Goal: Check status: Check status

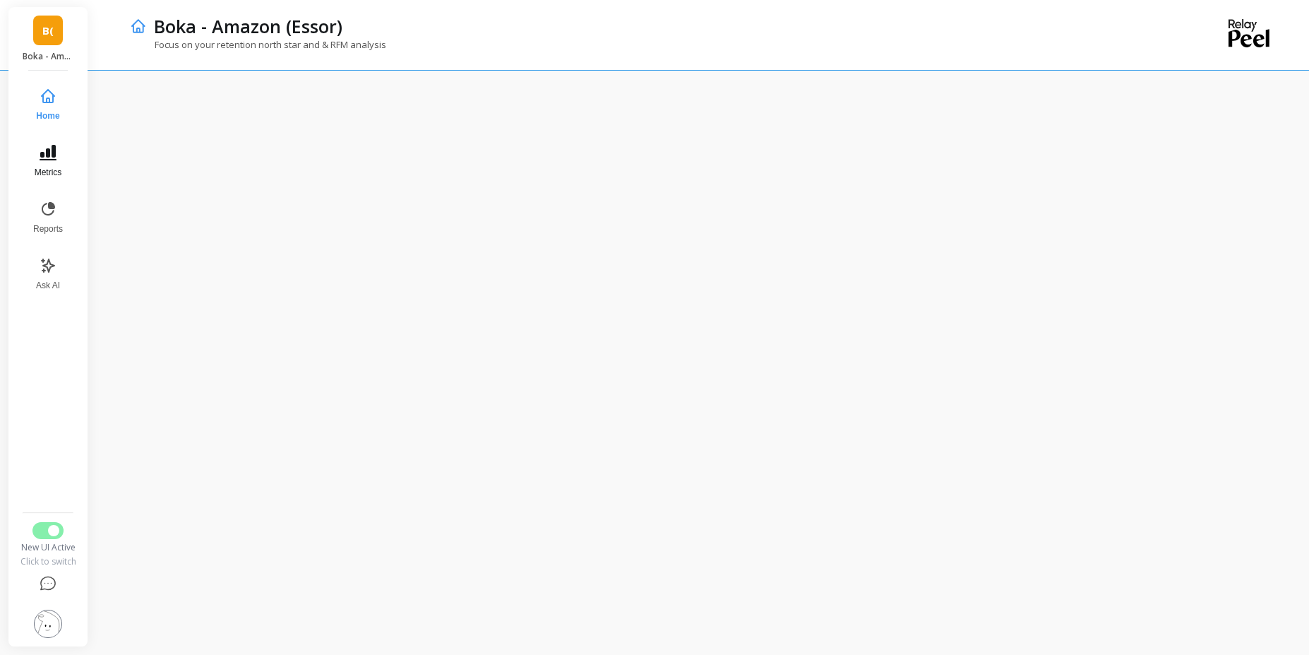
click at [64, 151] on button "Metrics" at bounding box center [48, 161] width 47 height 51
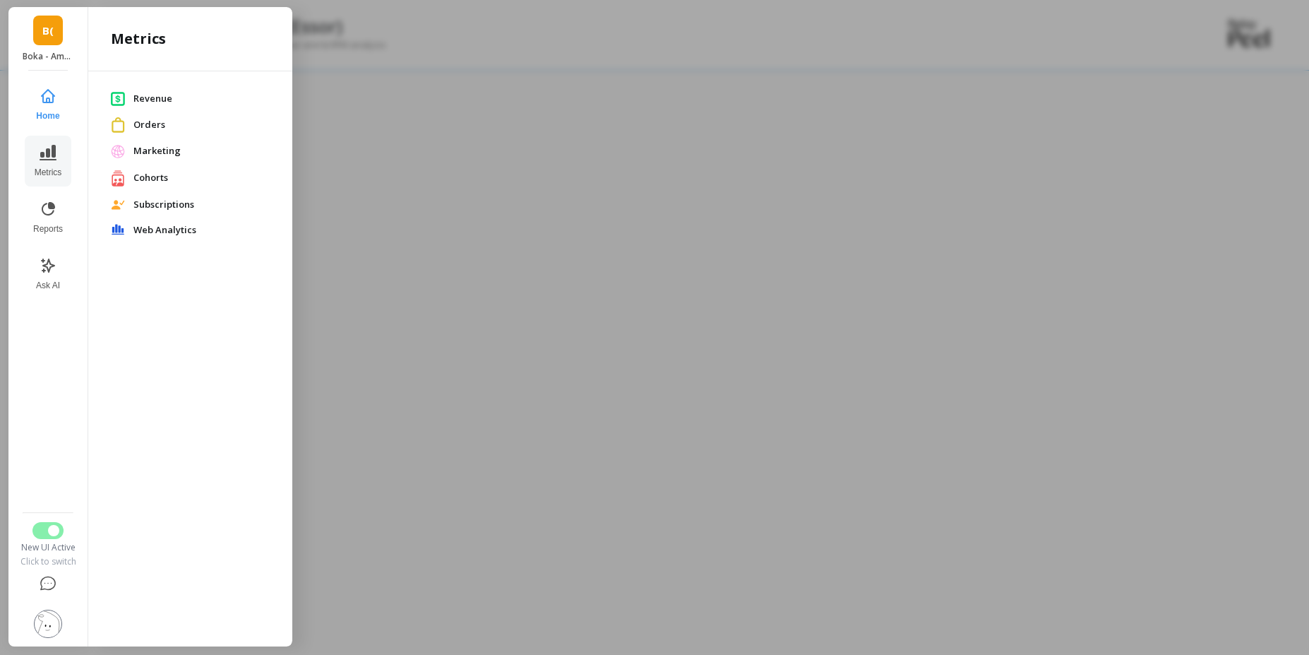
click at [176, 96] on span "Revenue" at bounding box center [201, 99] width 136 height 14
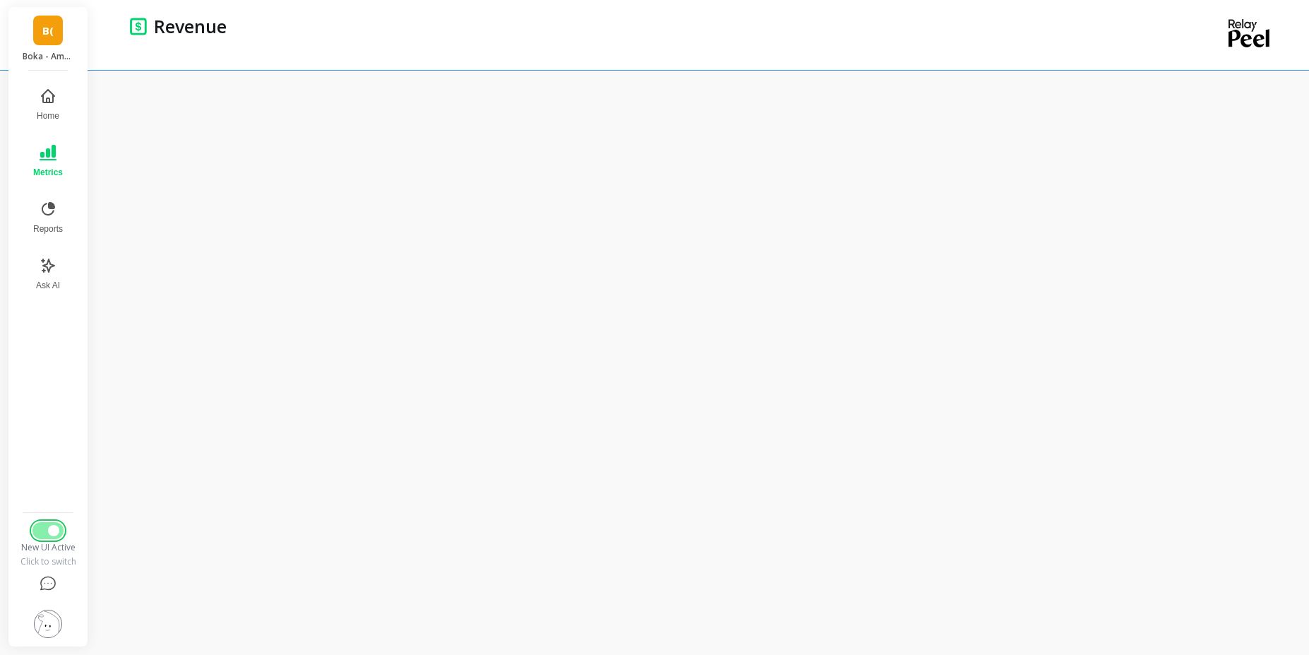
click at [48, 532] on span "Switch to Legacy UI" at bounding box center [53, 530] width 11 height 11
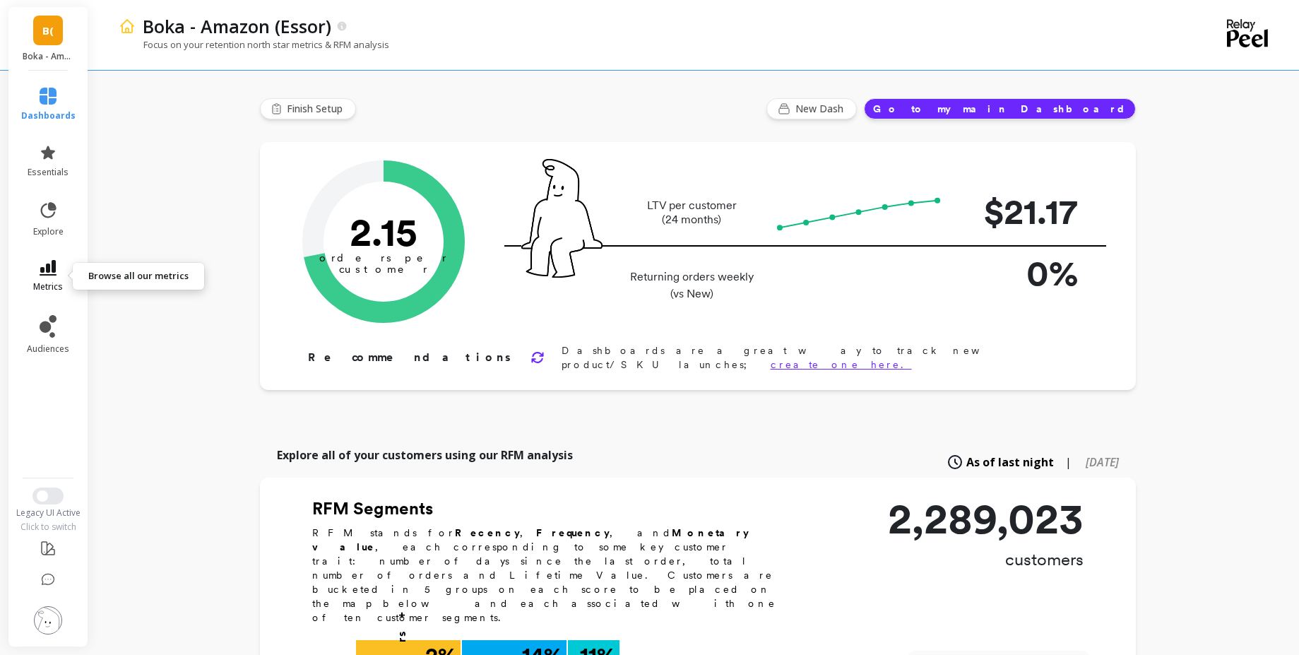
click at [49, 261] on icon at bounding box center [48, 268] width 17 height 16
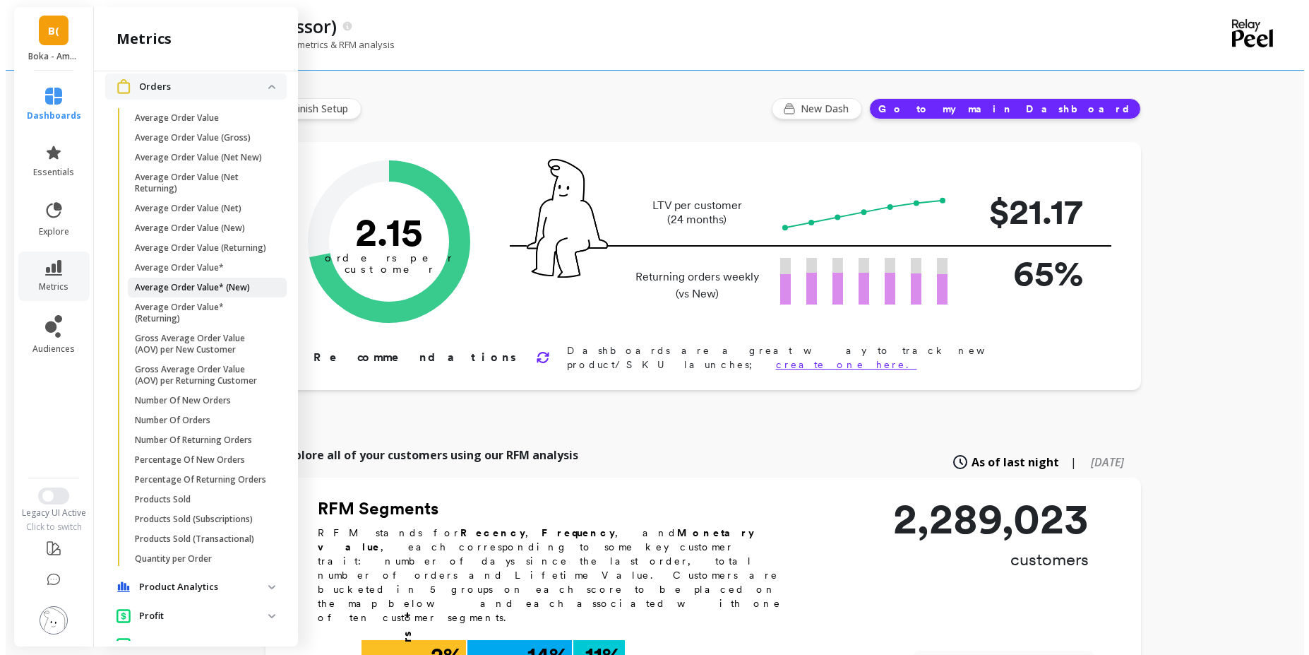
scroll to position [172, 0]
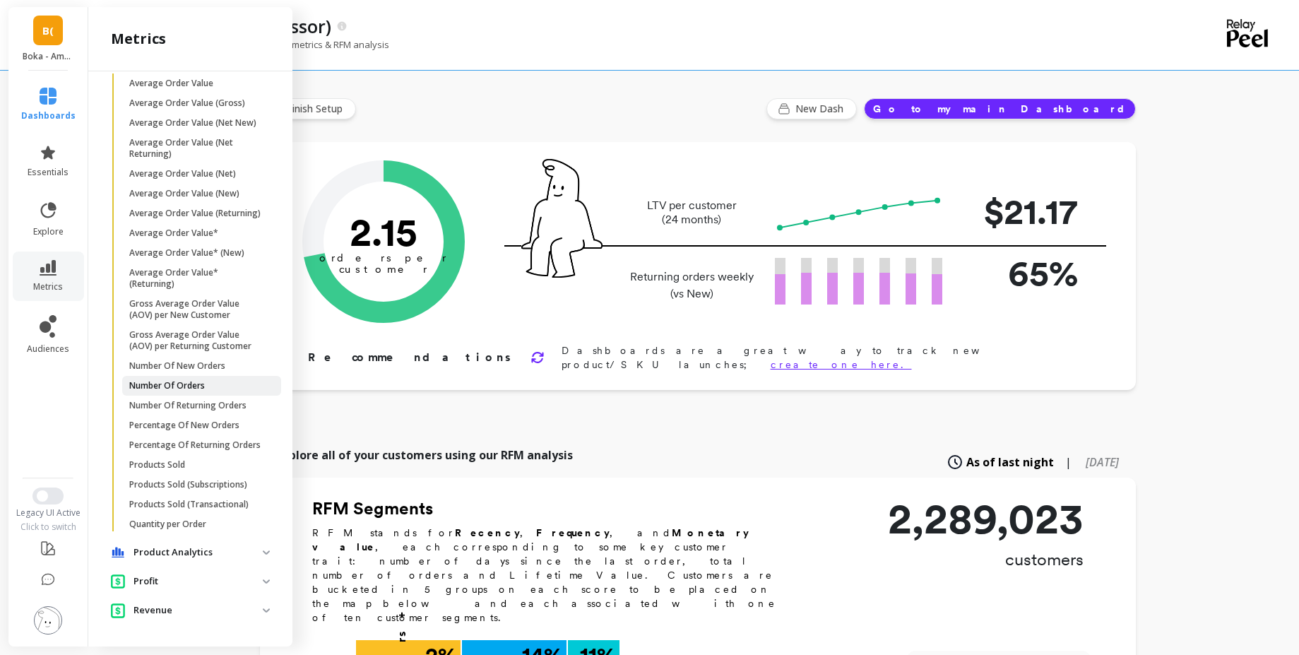
click at [189, 376] on link "Number Of Orders" at bounding box center [201, 386] width 159 height 20
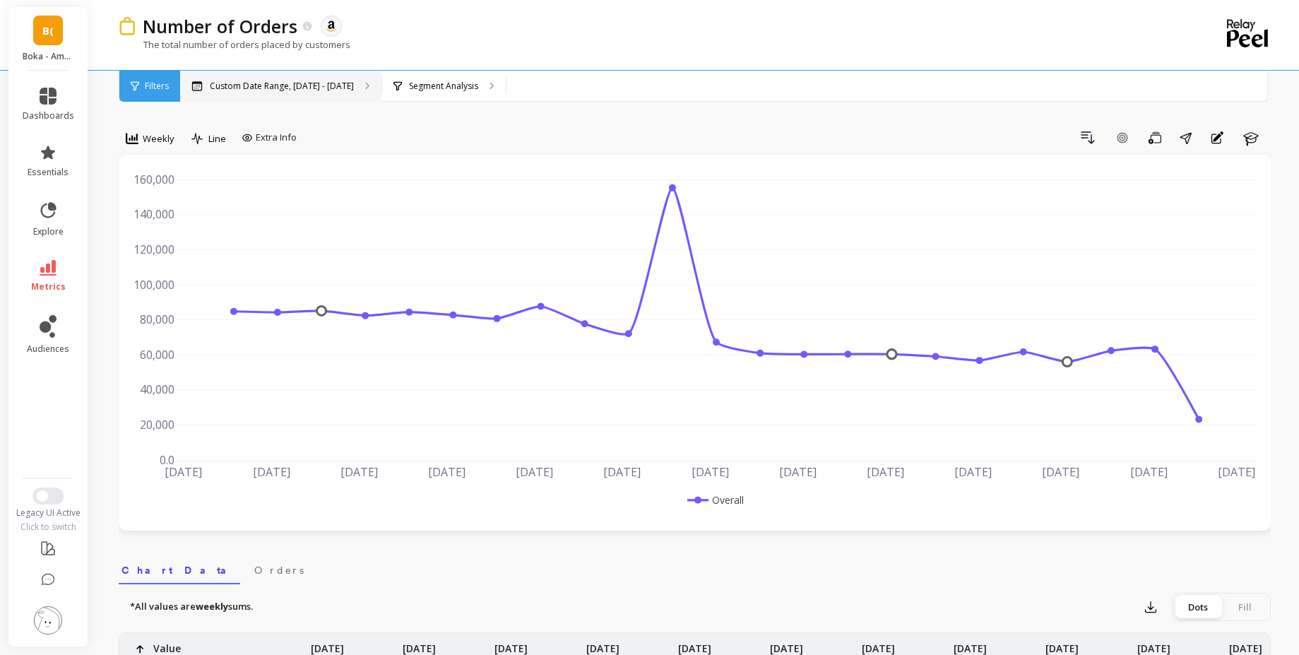
click at [234, 96] on div "Custom Date Range, [DATE] - [DATE]" at bounding box center [280, 86] width 201 height 31
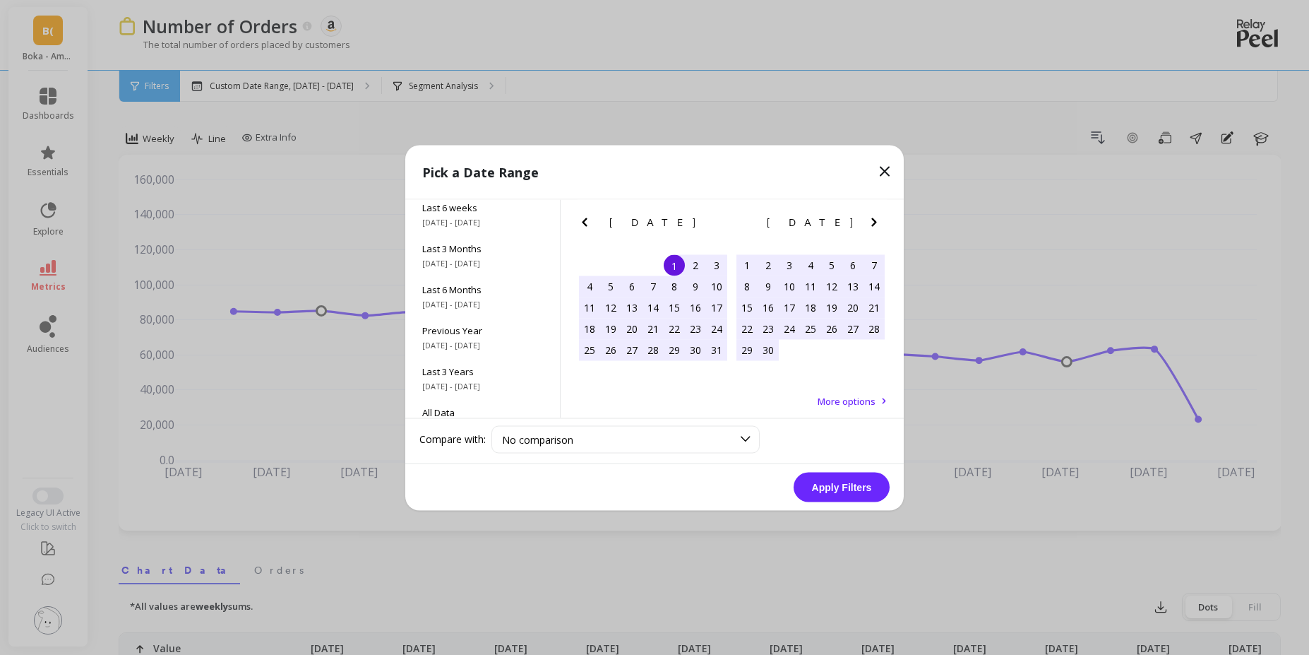
scroll to position [191, 0]
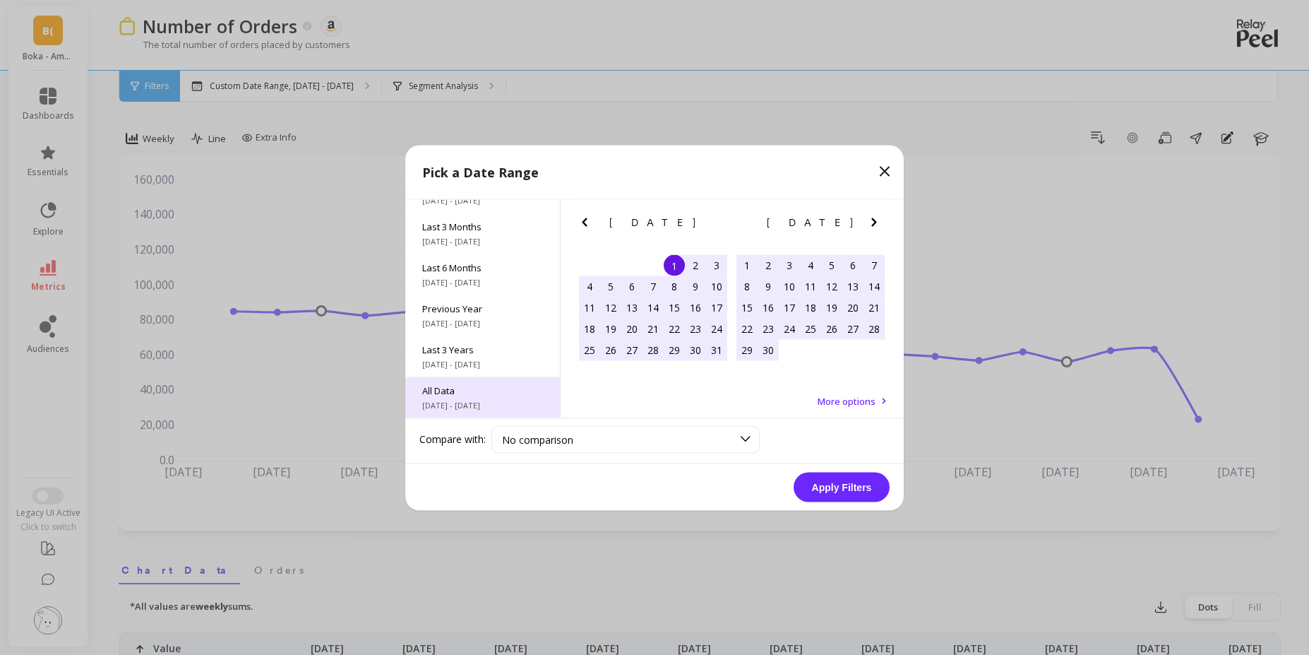
click at [468, 408] on span "[DATE] - [DATE]" at bounding box center [482, 404] width 121 height 11
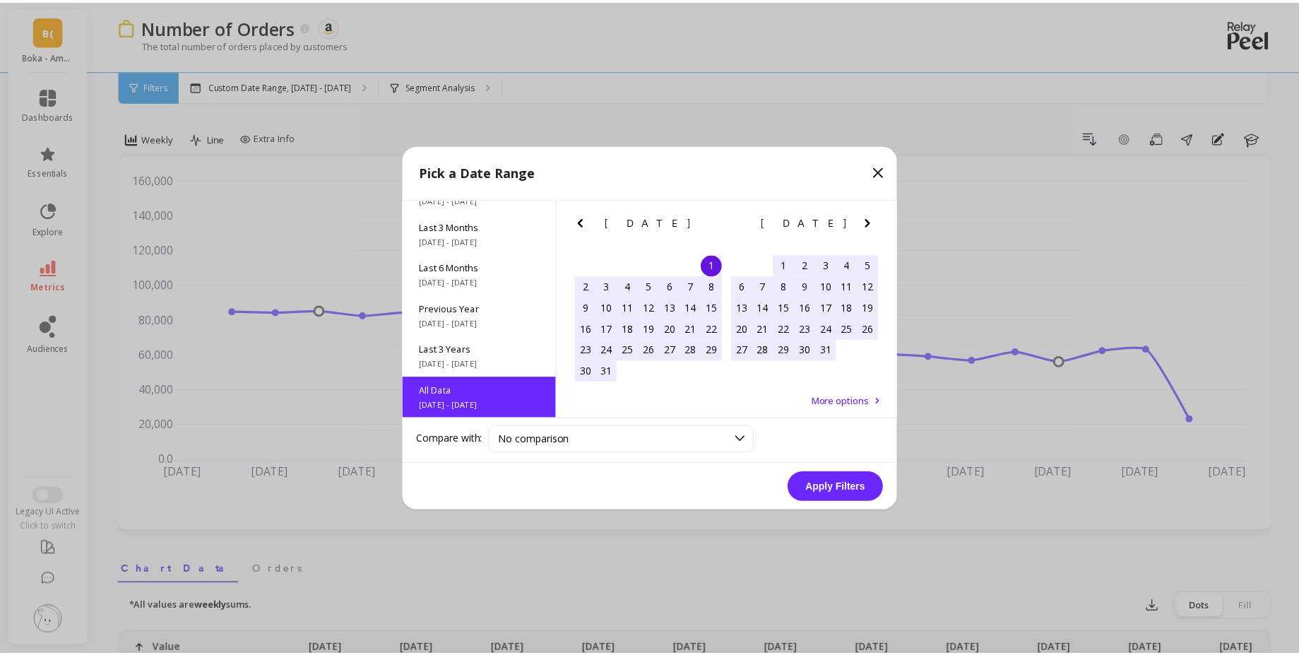
scroll to position [1, 0]
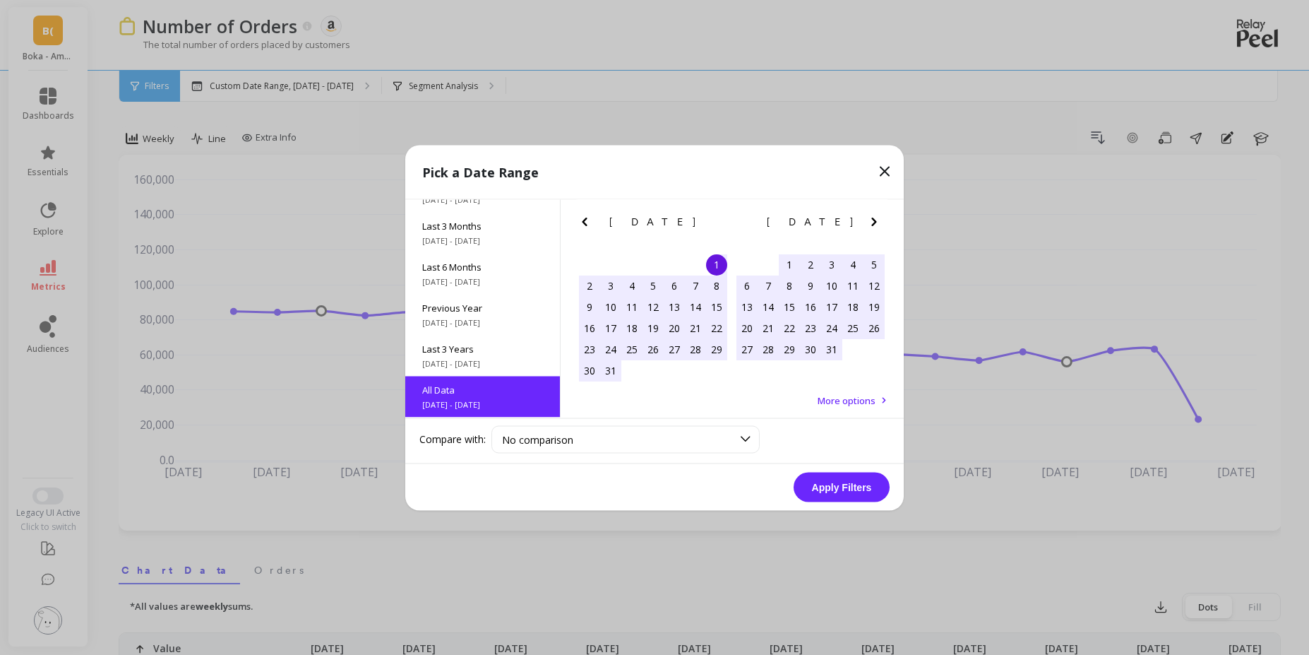
click at [831, 478] on button "Apply Filters" at bounding box center [842, 487] width 96 height 30
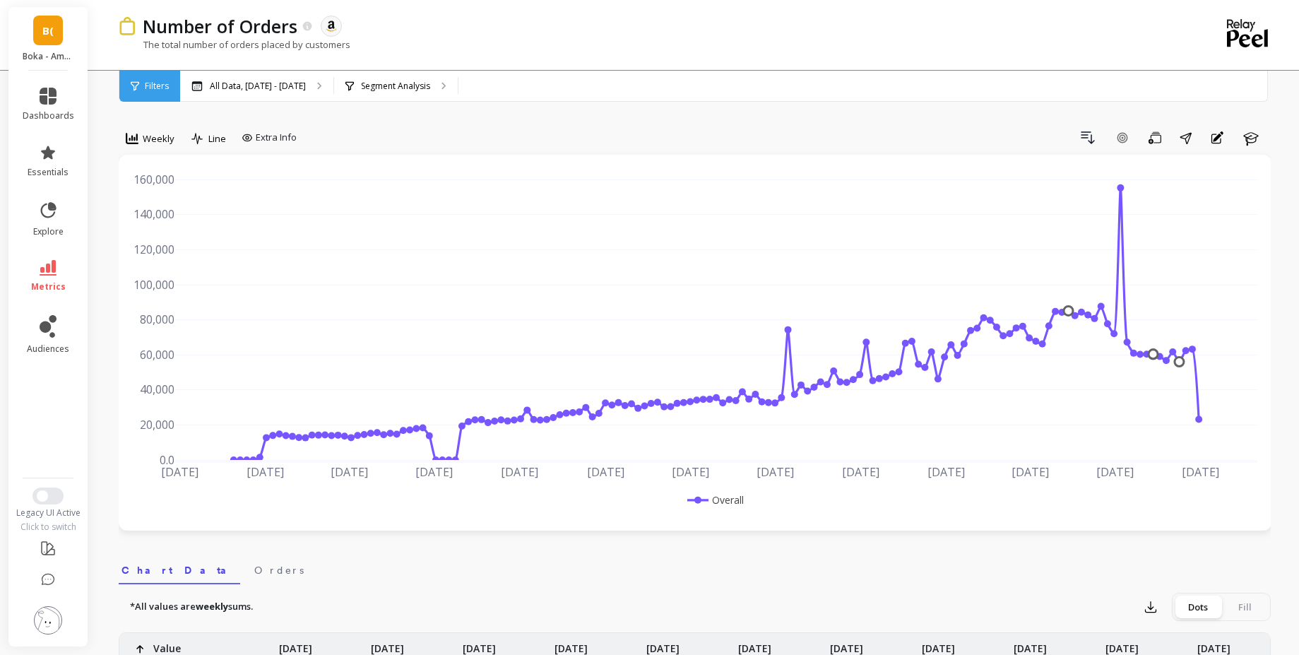
click at [57, 256] on li "metrics" at bounding box center [48, 275] width 69 height 49
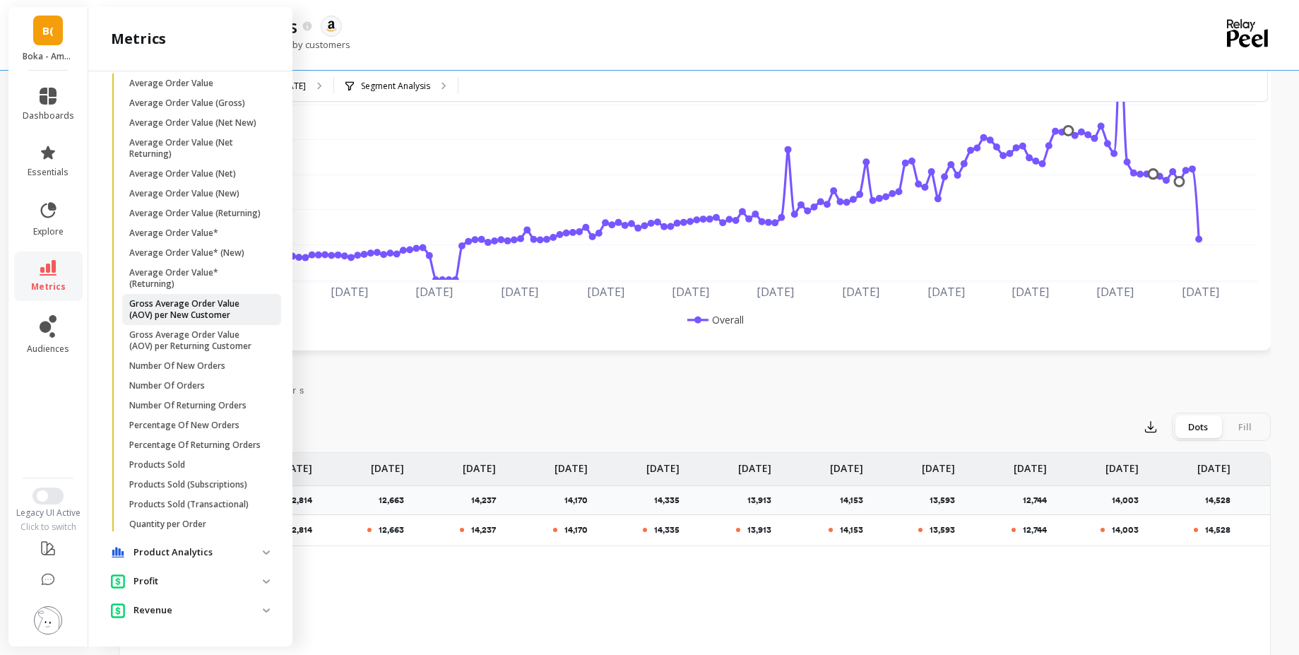
scroll to position [352, 0]
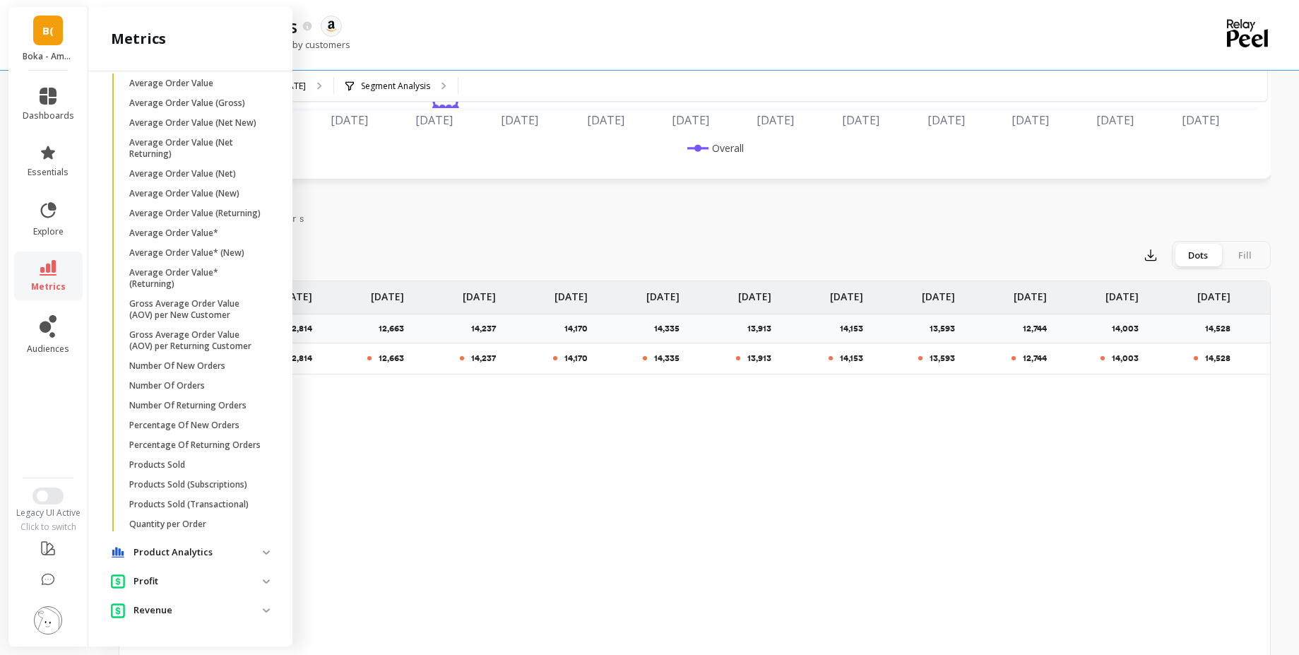
click at [193, 602] on div "Revenue" at bounding box center [187, 609] width 152 height 15
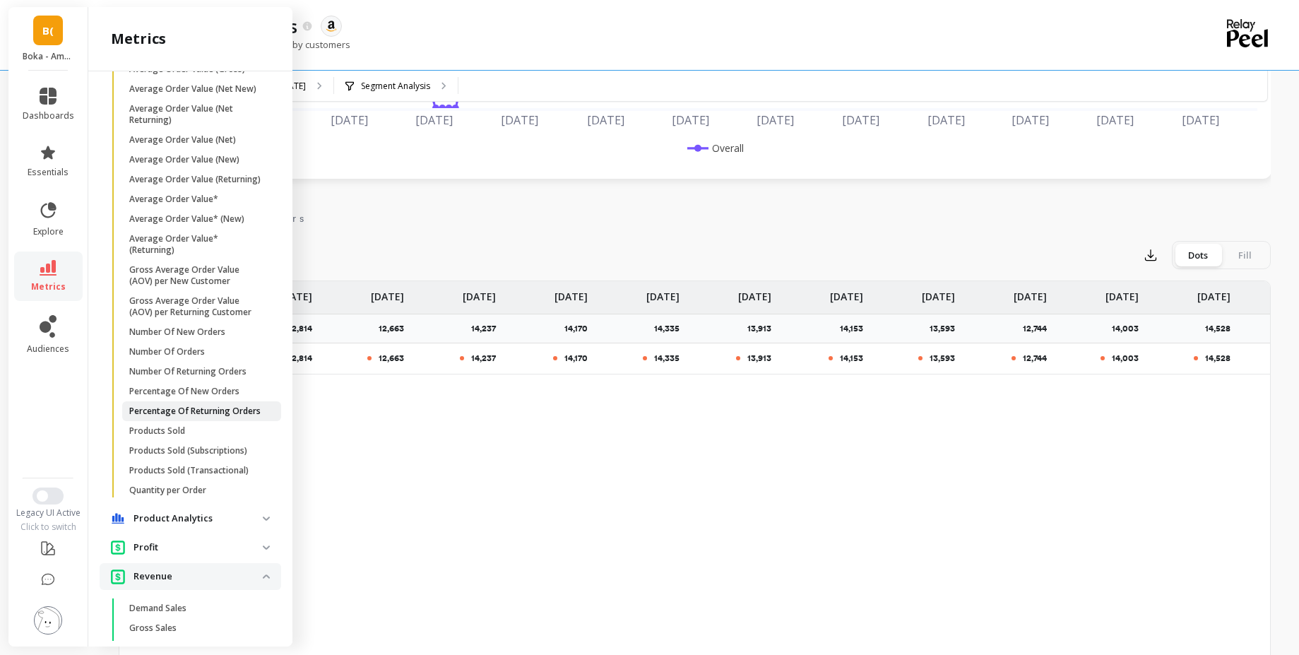
scroll to position [505, 0]
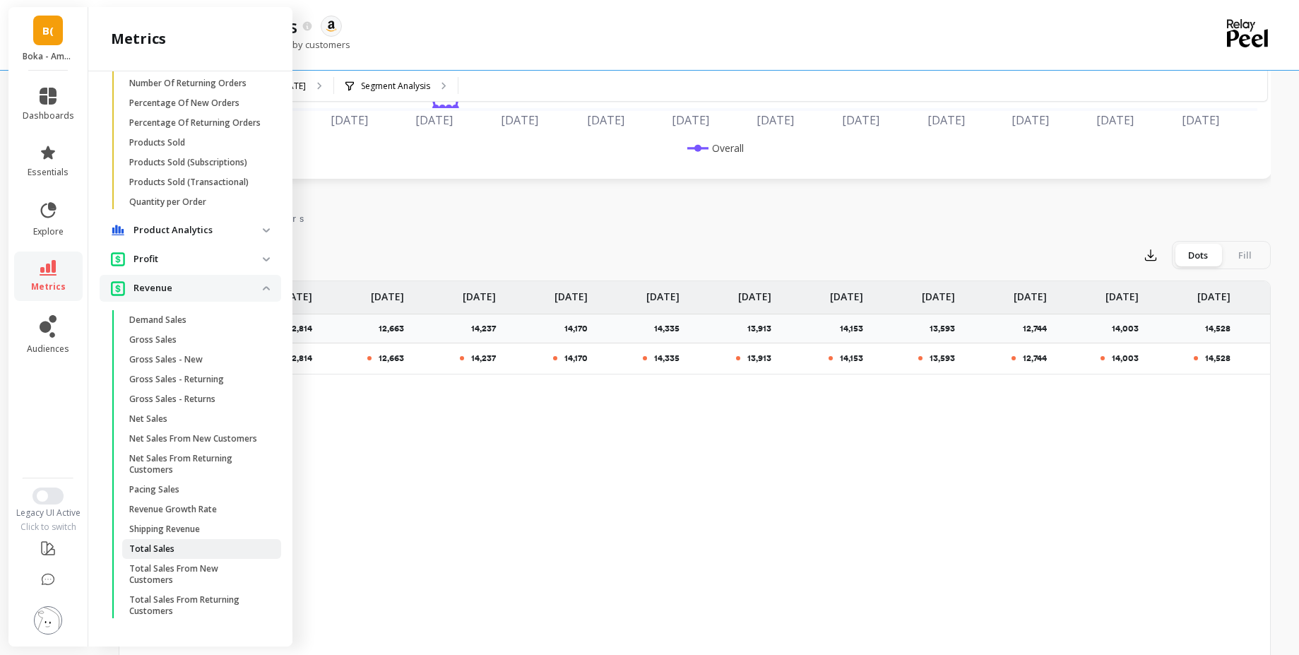
click at [176, 546] on span "Total Sales" at bounding box center [196, 548] width 135 height 11
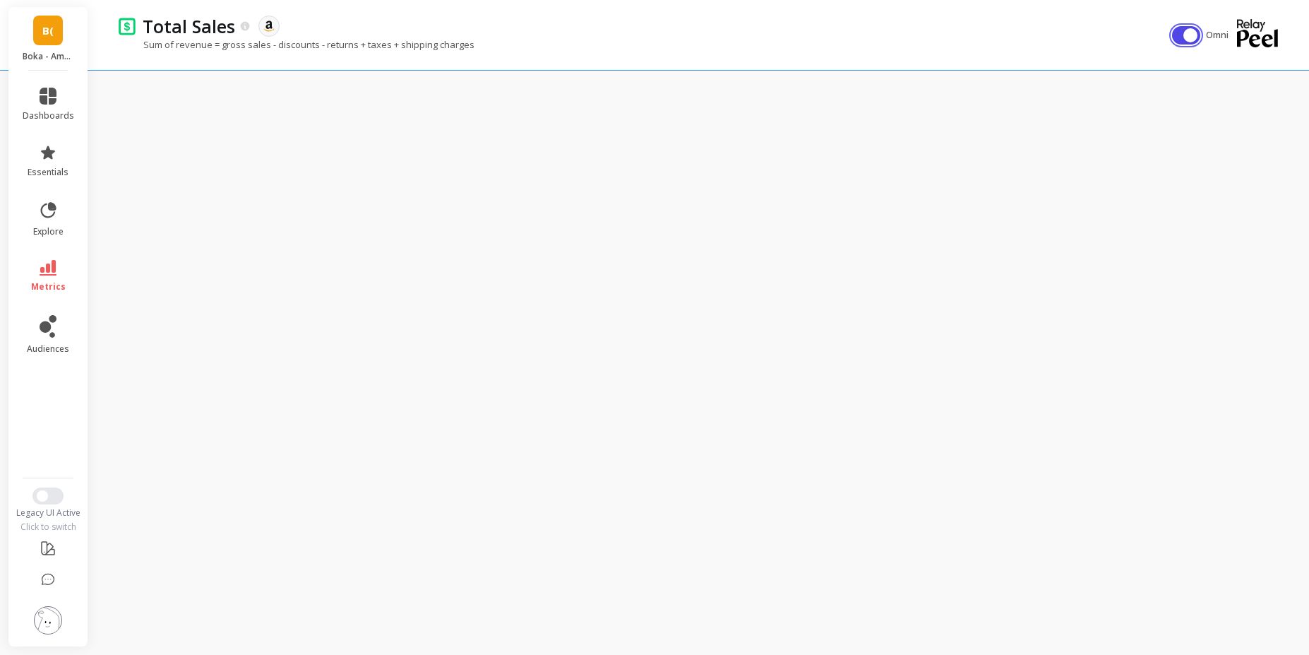
click at [1173, 36] on button "button" at bounding box center [1186, 35] width 28 height 18
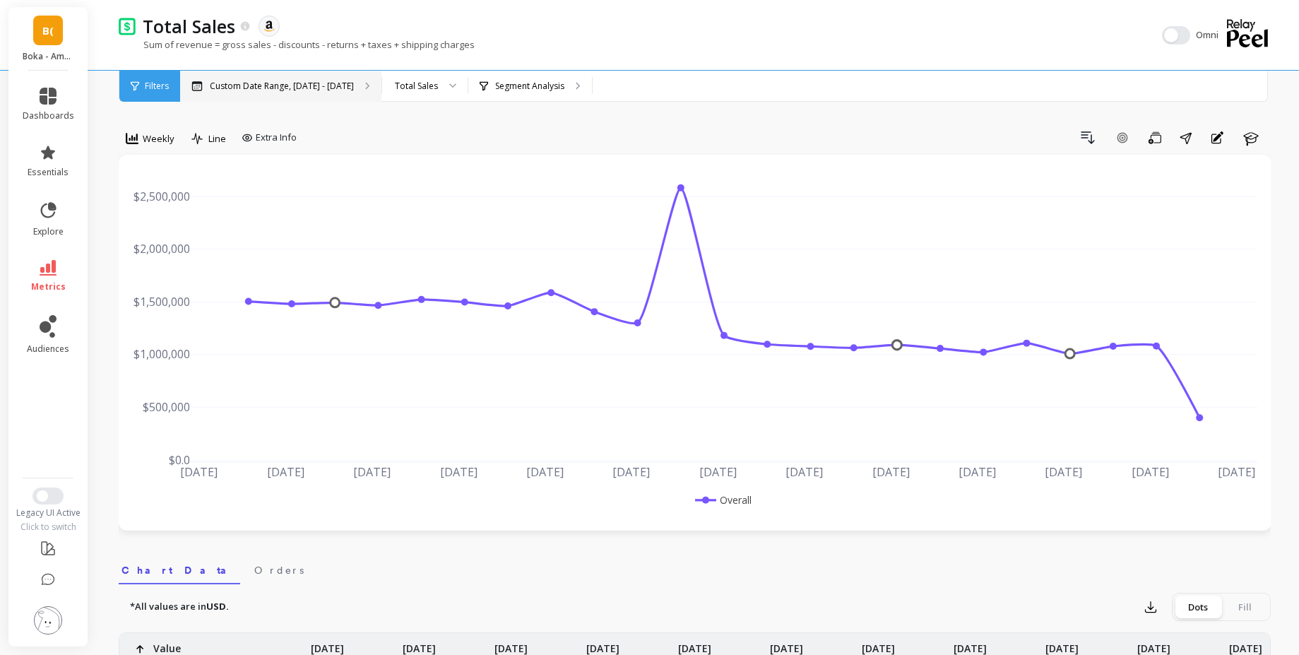
click at [218, 84] on p "Custom Date Range, May 1 - Oct 2" at bounding box center [282, 86] width 144 height 11
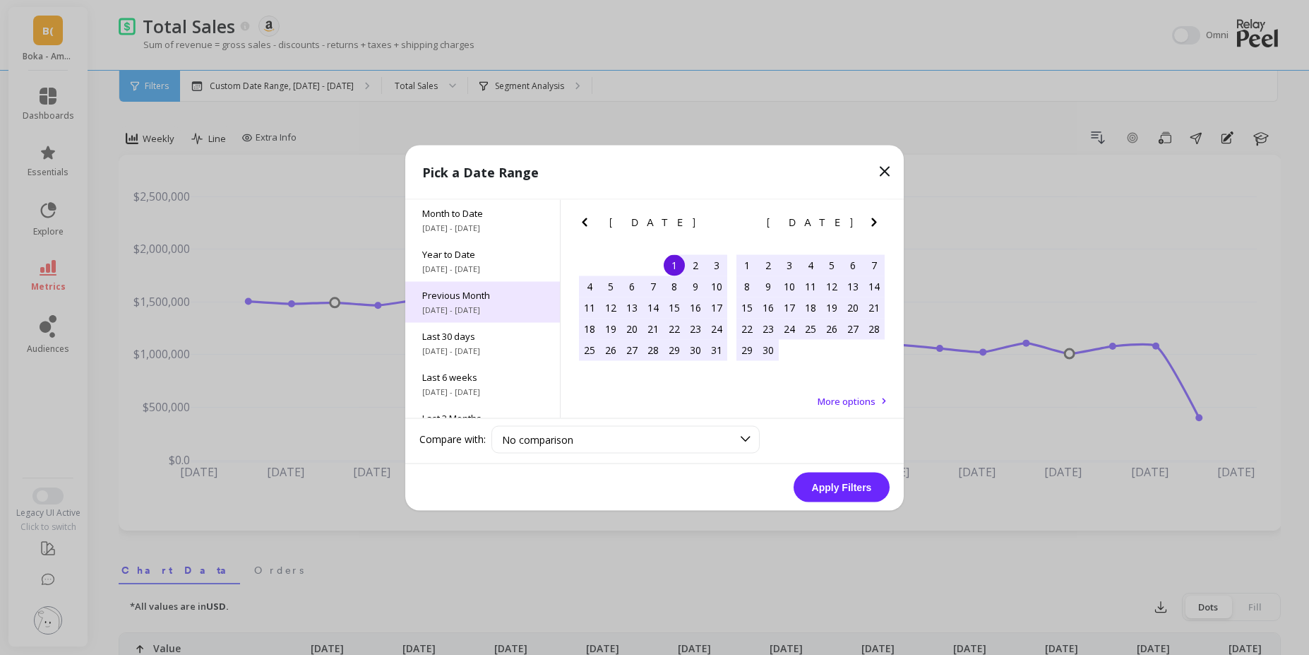
scroll to position [191, 0]
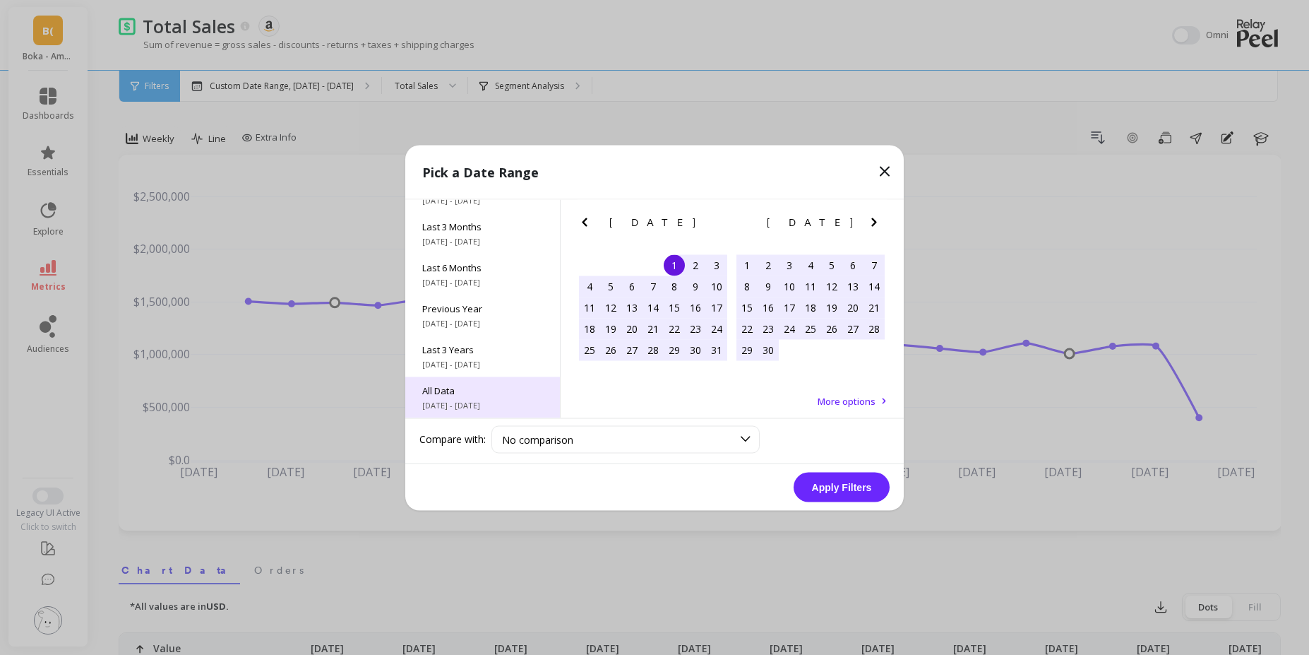
click at [473, 402] on span "7/1/2017 - 10/31/2025" at bounding box center [482, 404] width 121 height 11
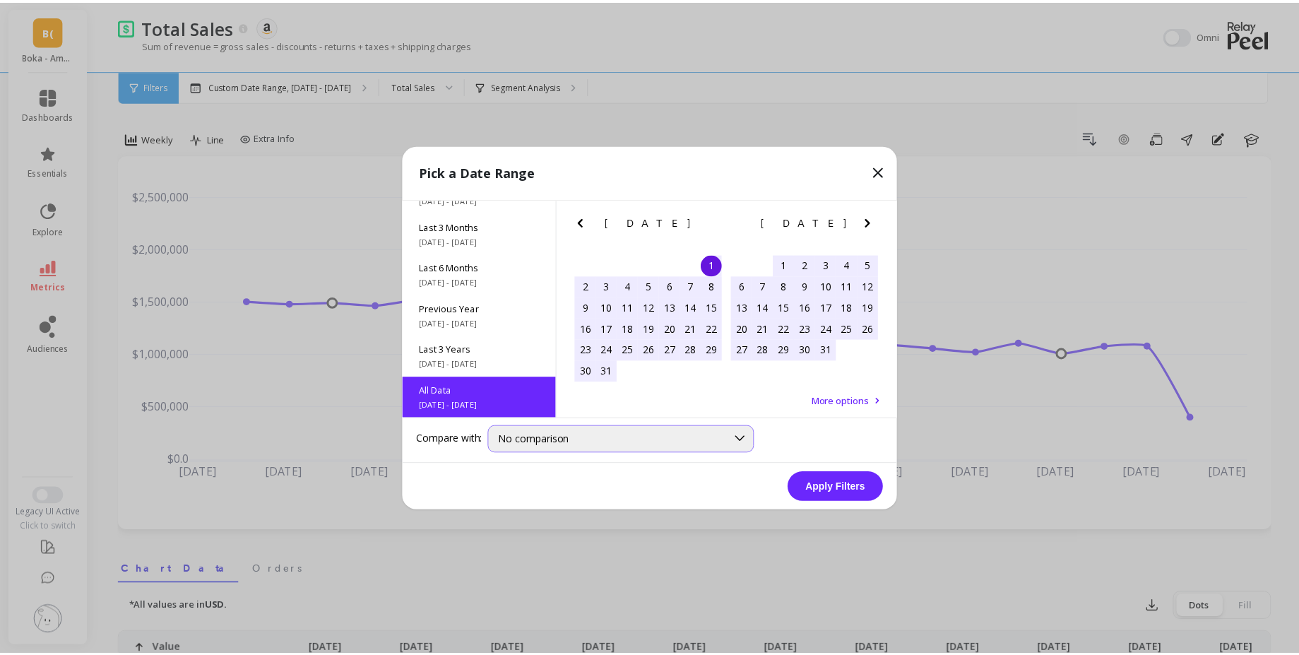
scroll to position [1, 0]
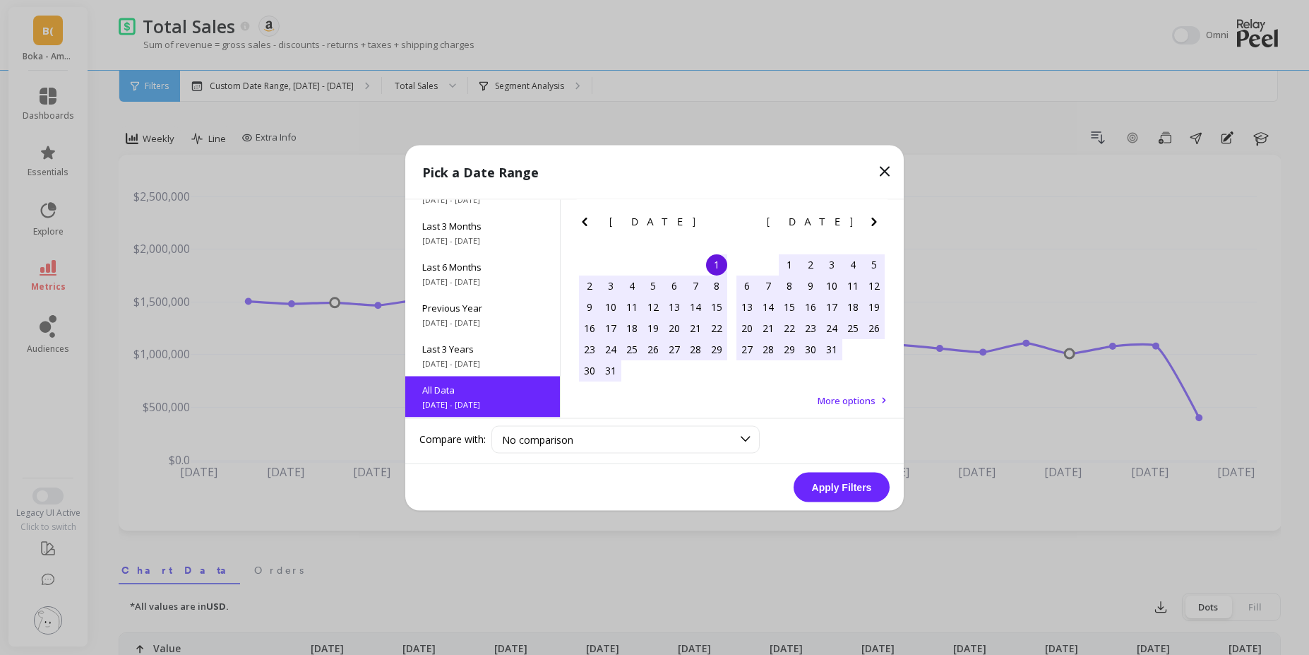
click at [865, 477] on button "Apply Filters" at bounding box center [842, 487] width 96 height 30
